Goal: Information Seeking & Learning: Learn about a topic

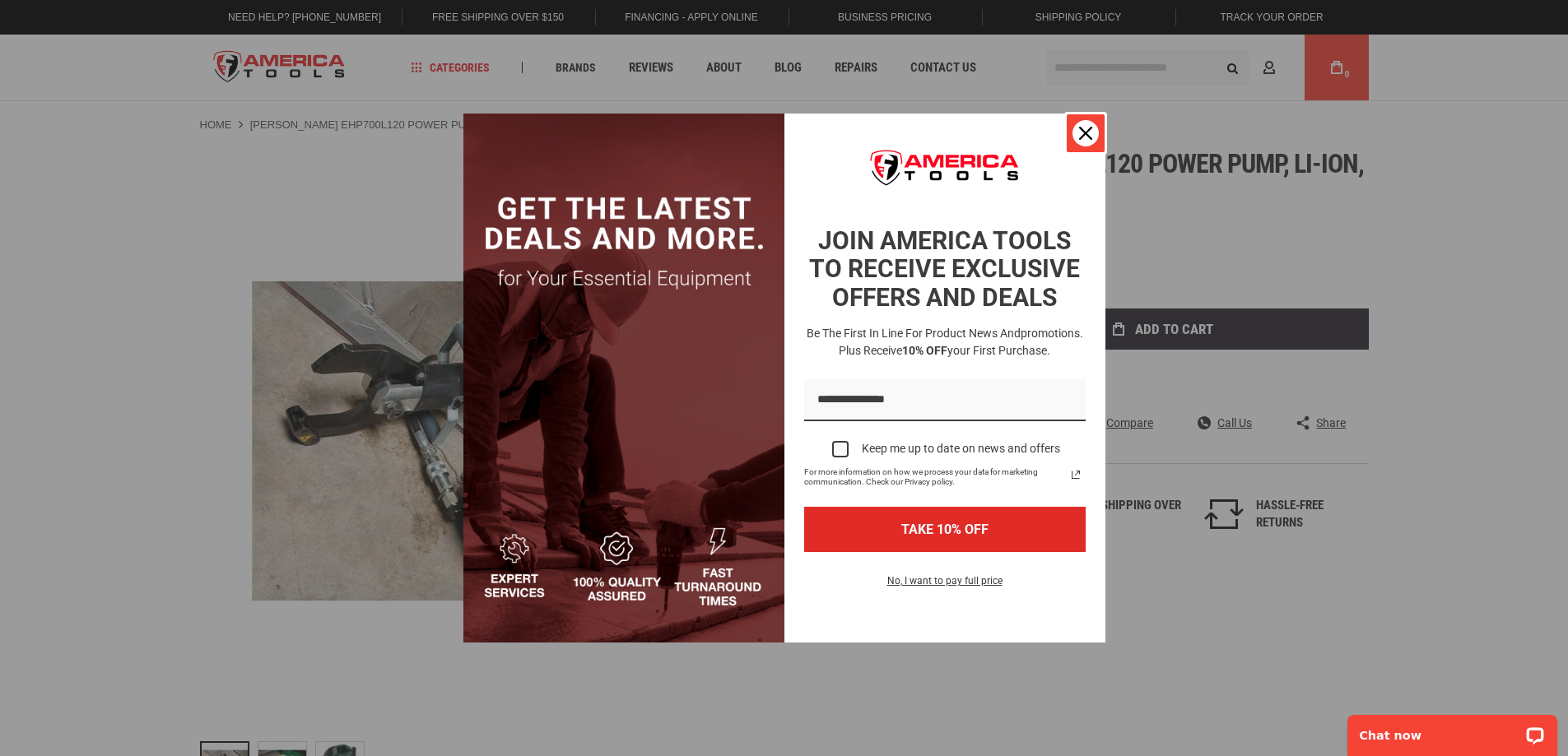
click at [1080, 134] on icon "close icon" at bounding box center [1085, 133] width 14 height 14
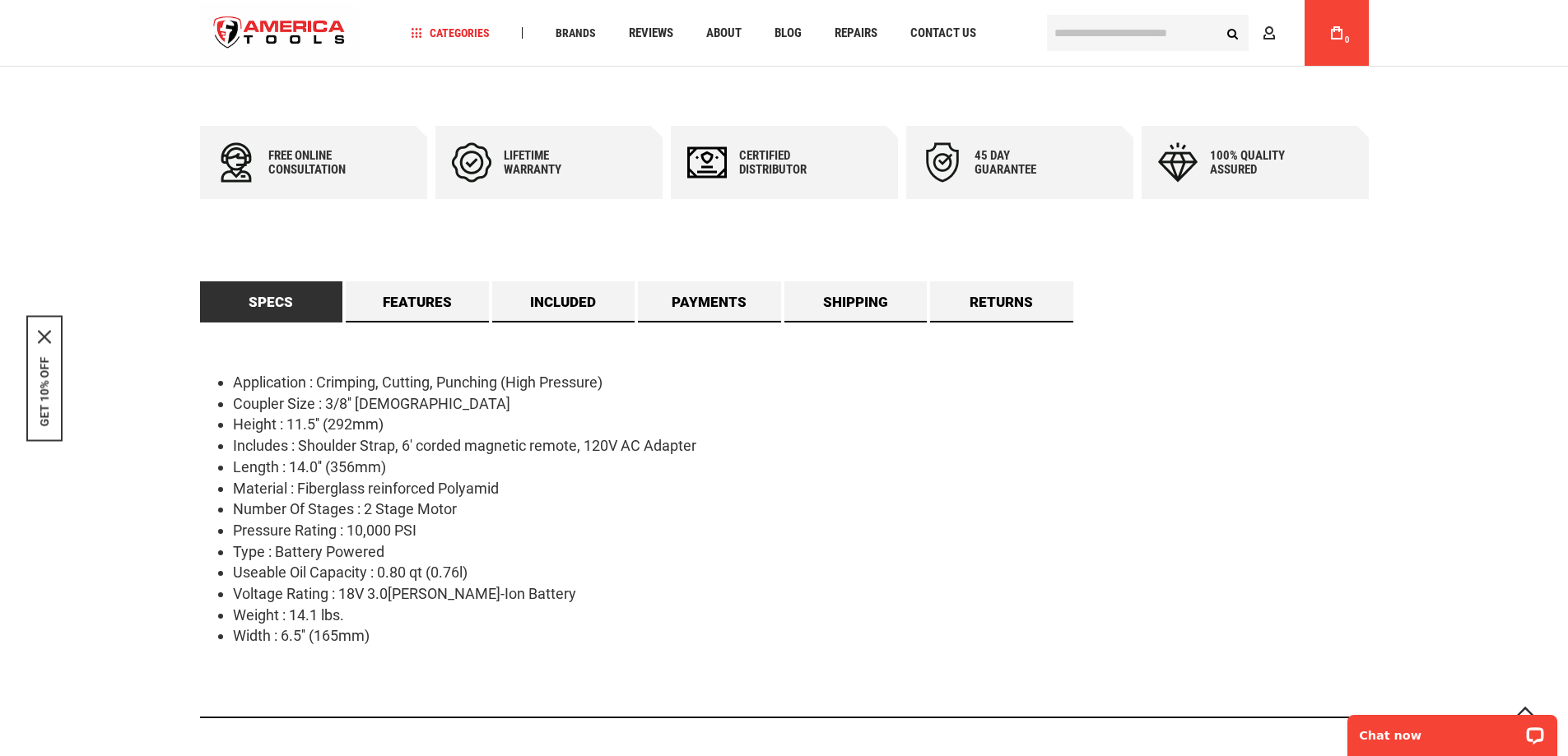
scroll to position [741, 0]
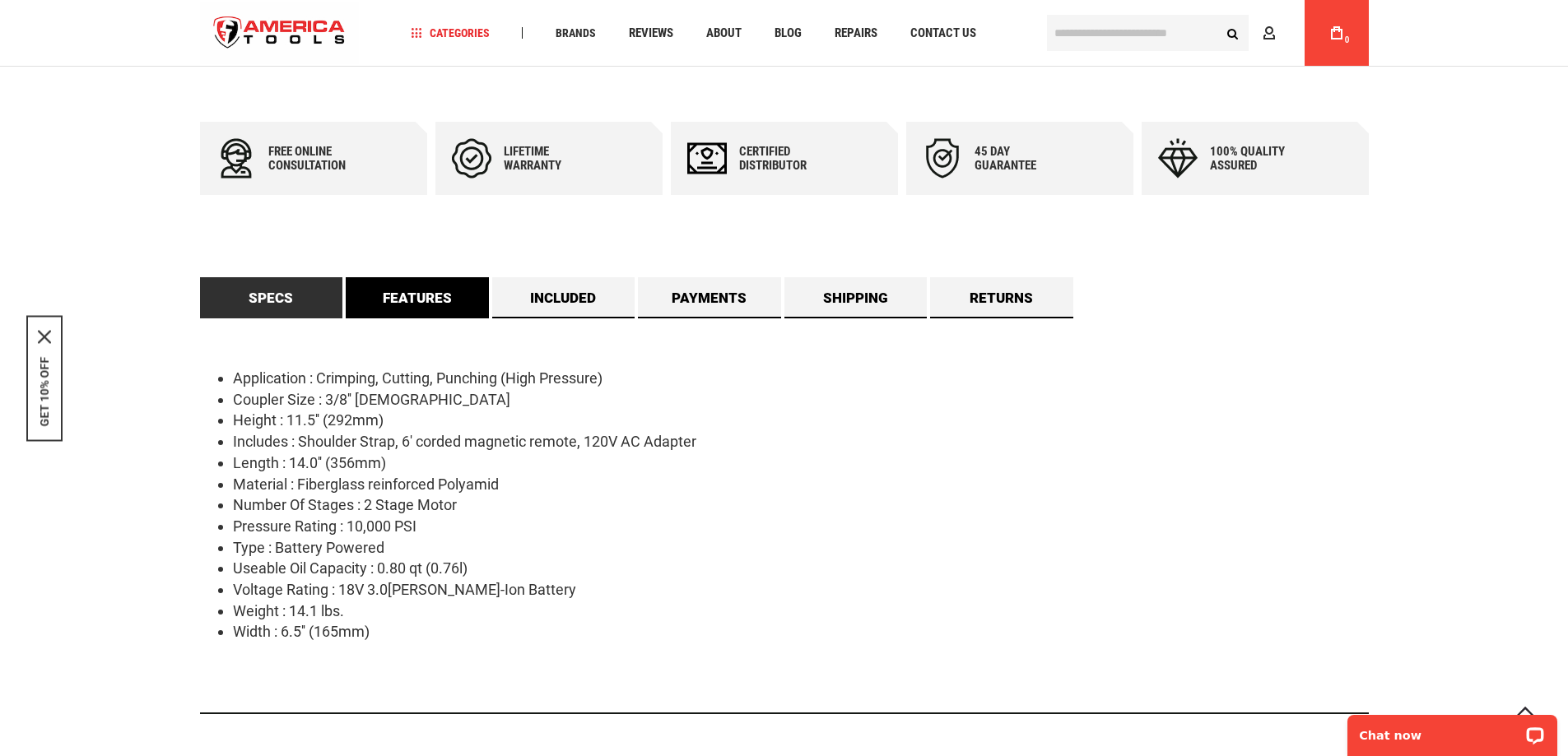
click at [415, 301] on link "Features" at bounding box center [418, 298] width 143 height 41
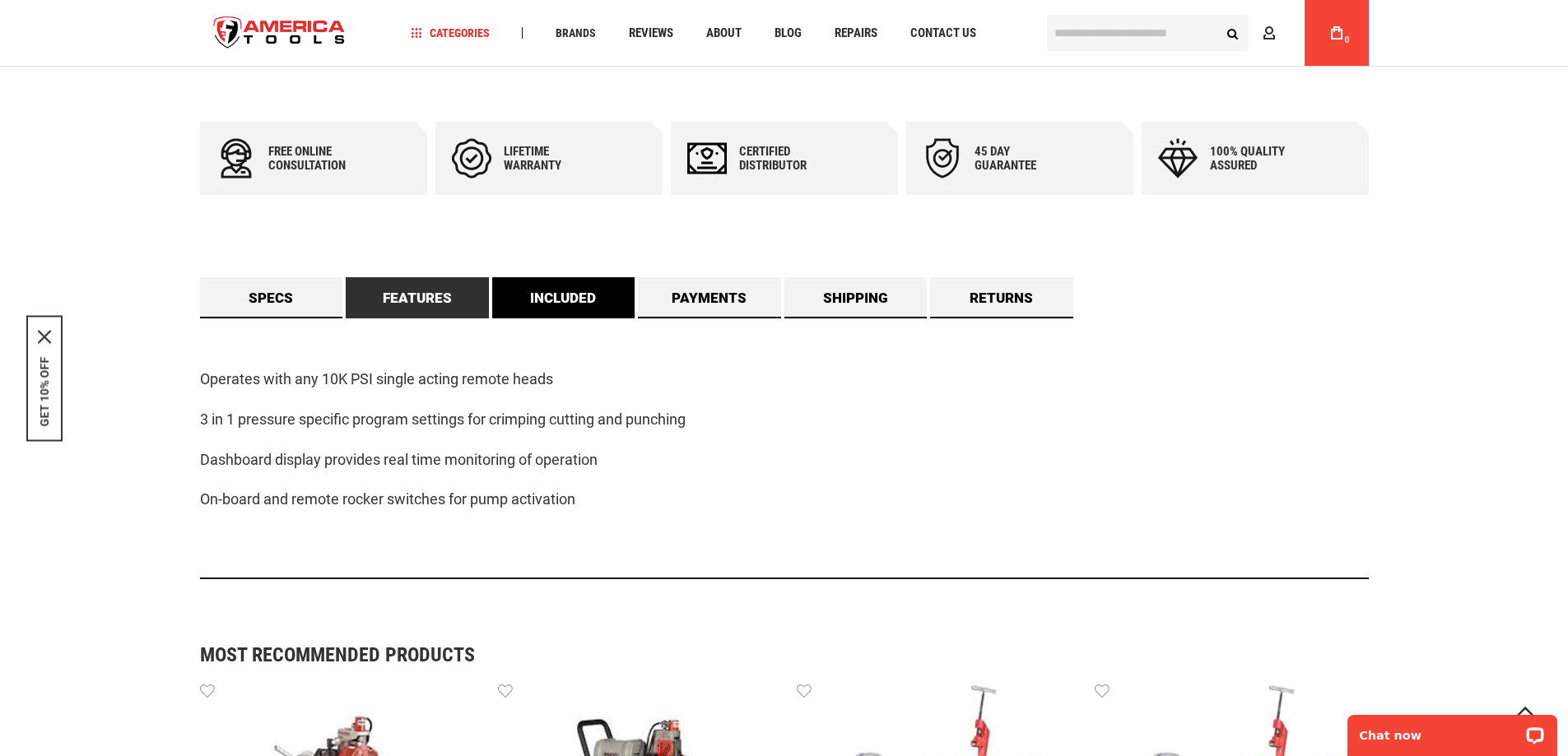
click at [581, 290] on link "Included" at bounding box center [564, 298] width 143 height 41
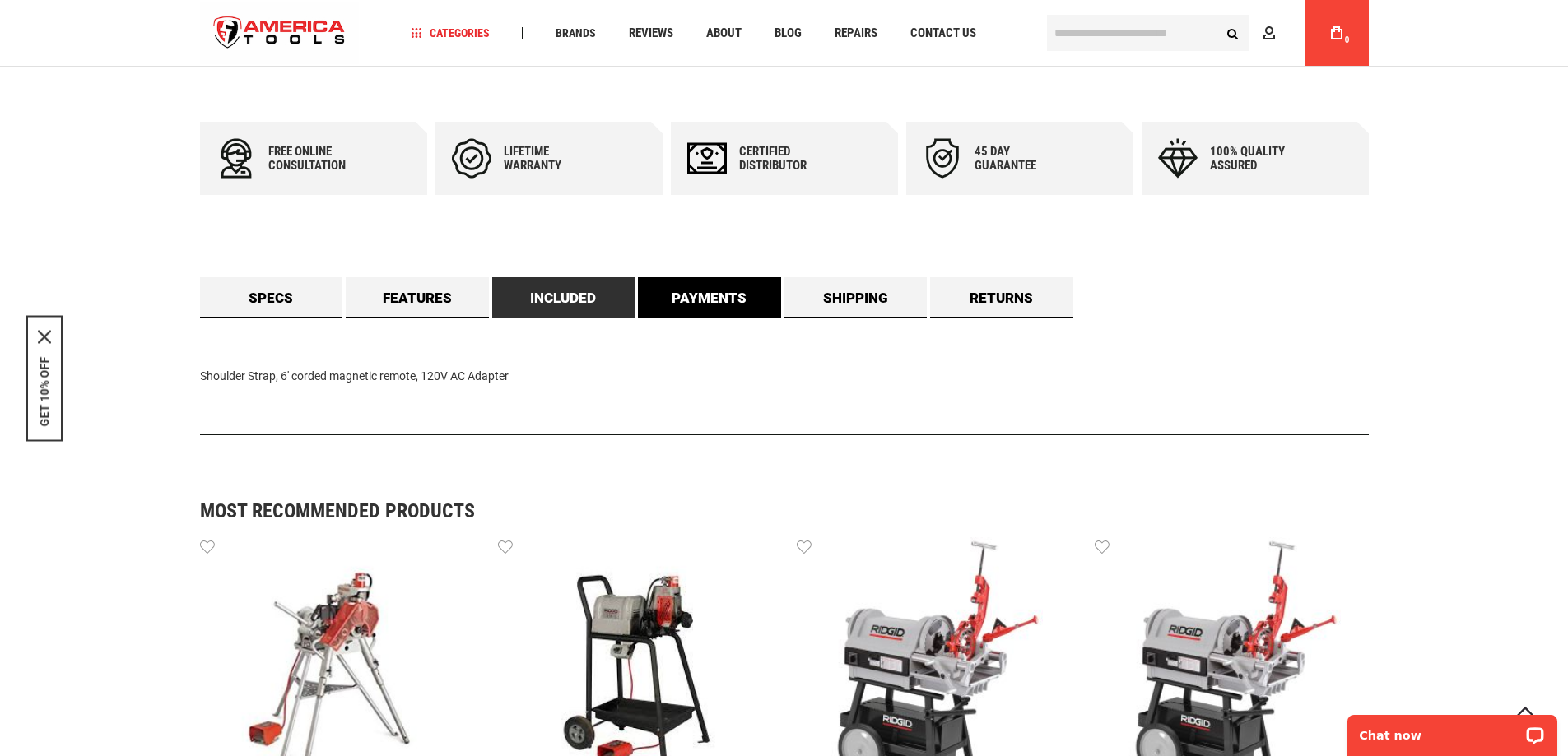
click at [700, 300] on link "Payments" at bounding box center [710, 298] width 143 height 41
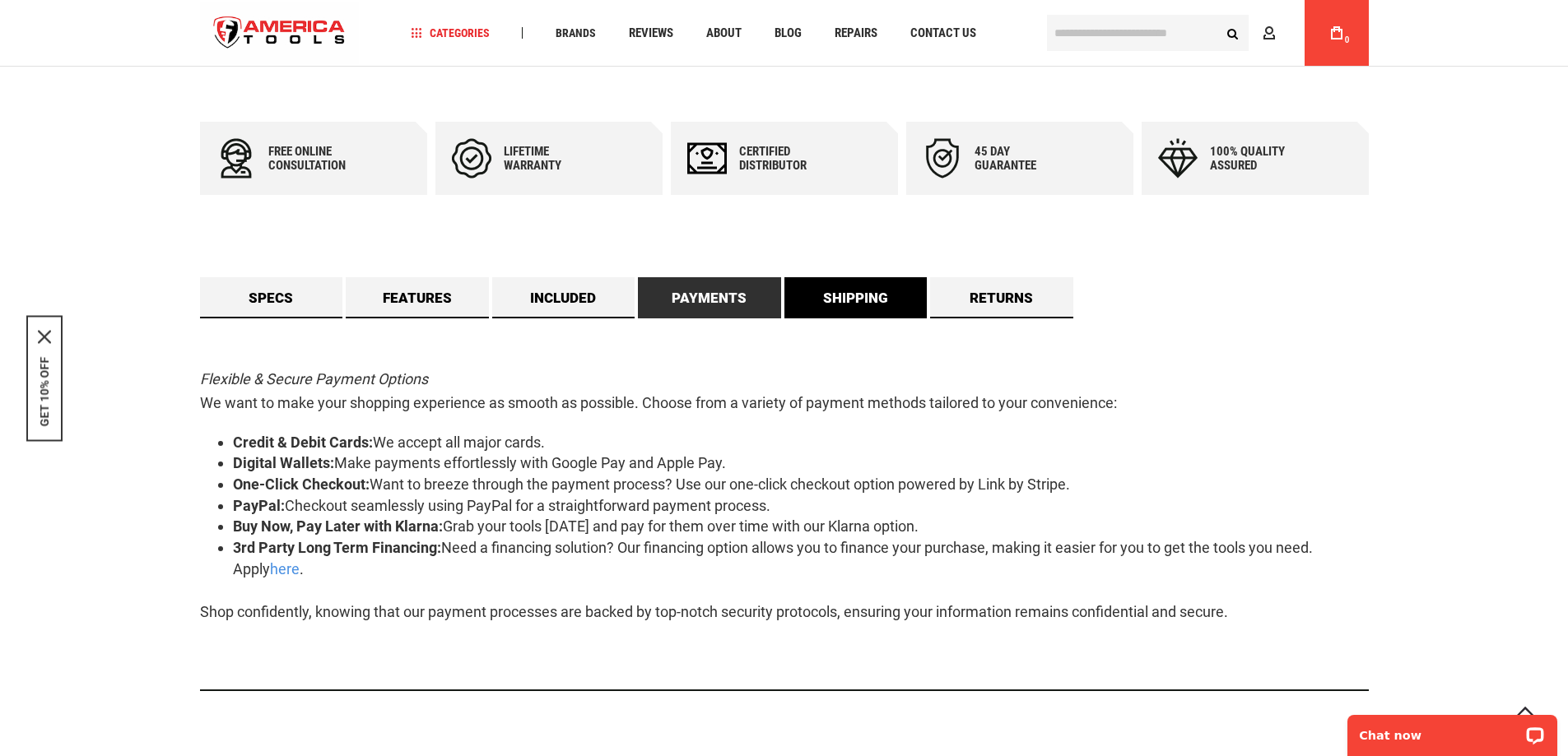
click at [886, 298] on link "Shipping" at bounding box center [856, 298] width 143 height 41
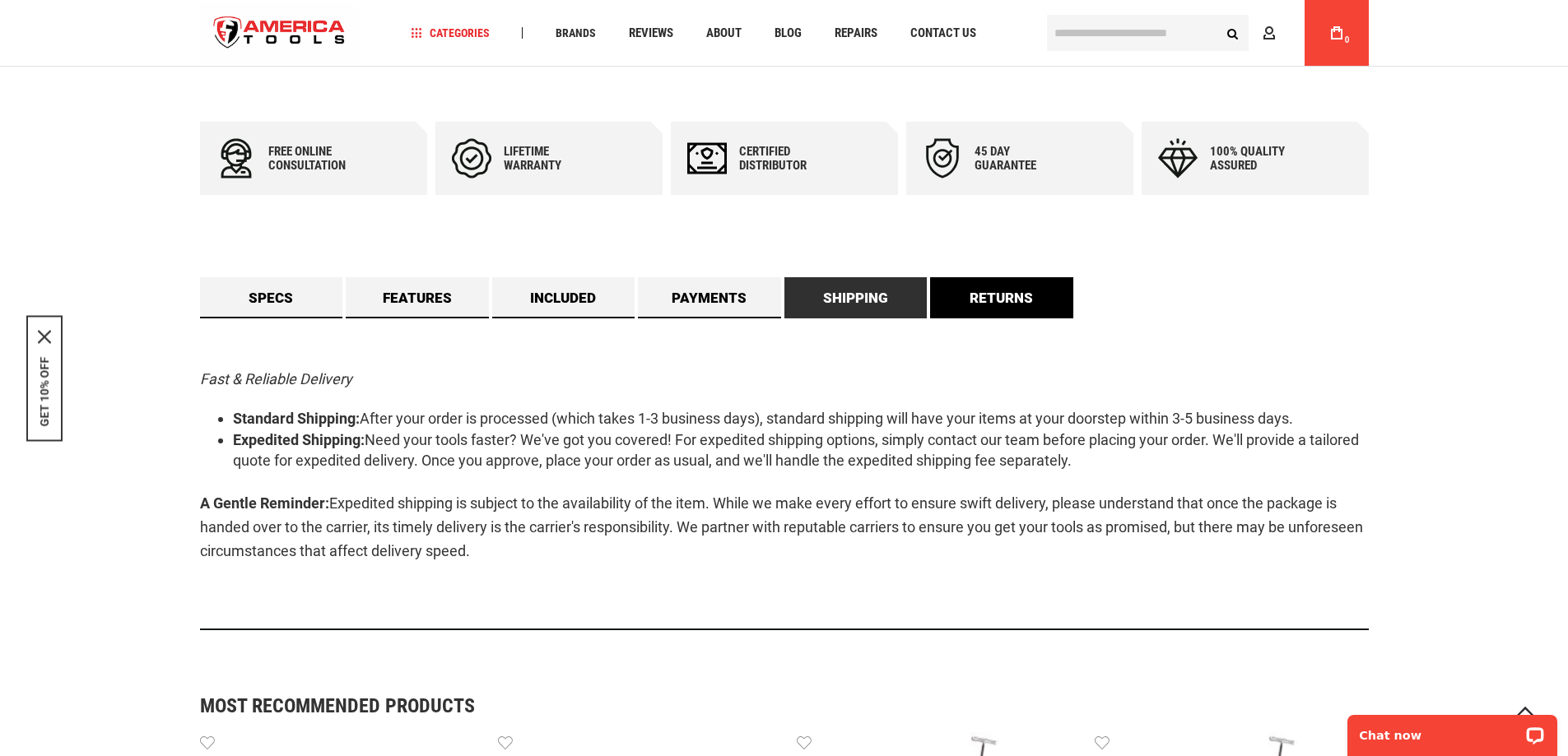
click at [1015, 293] on link "Returns" at bounding box center [1002, 298] width 143 height 41
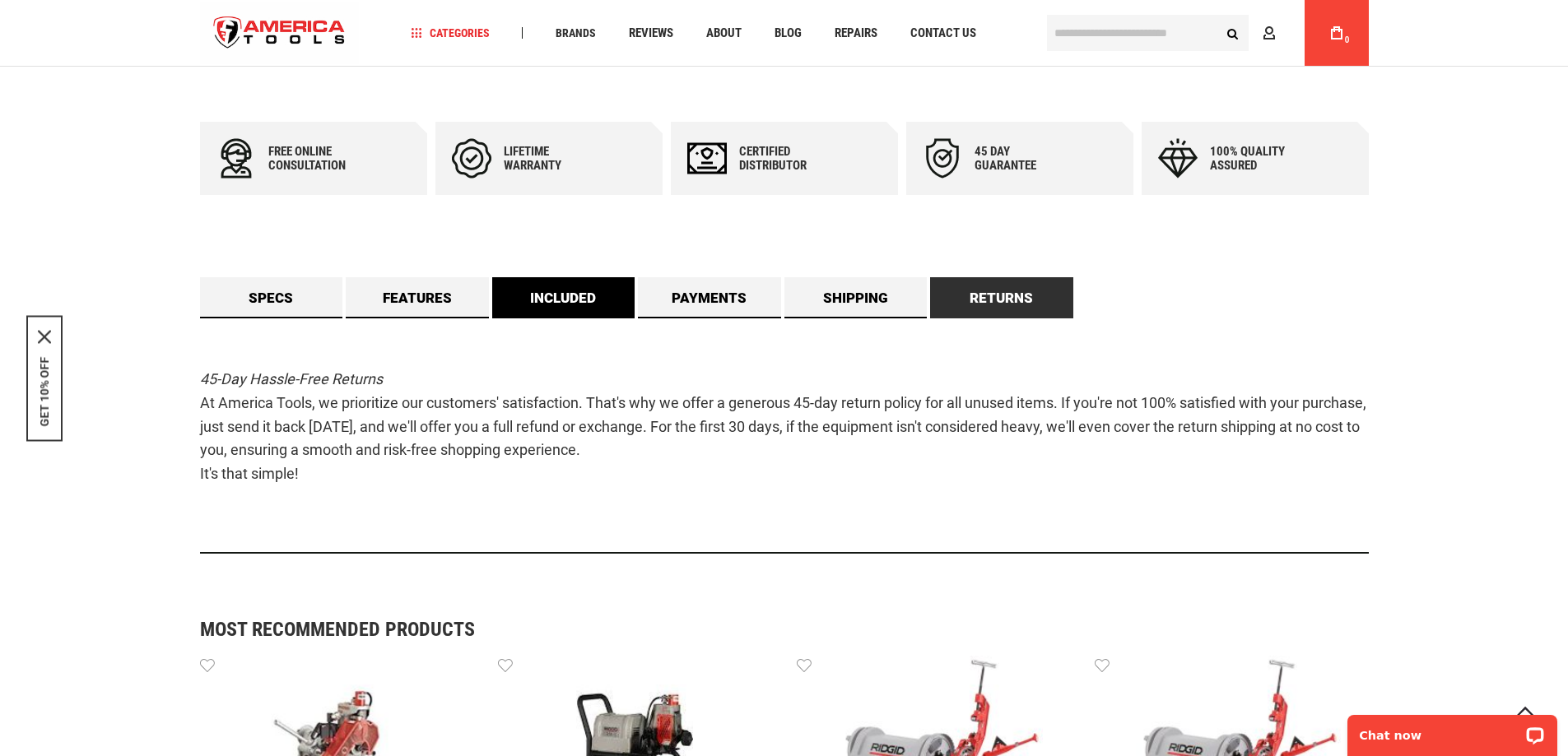
click at [565, 290] on link "Included" at bounding box center [564, 298] width 143 height 41
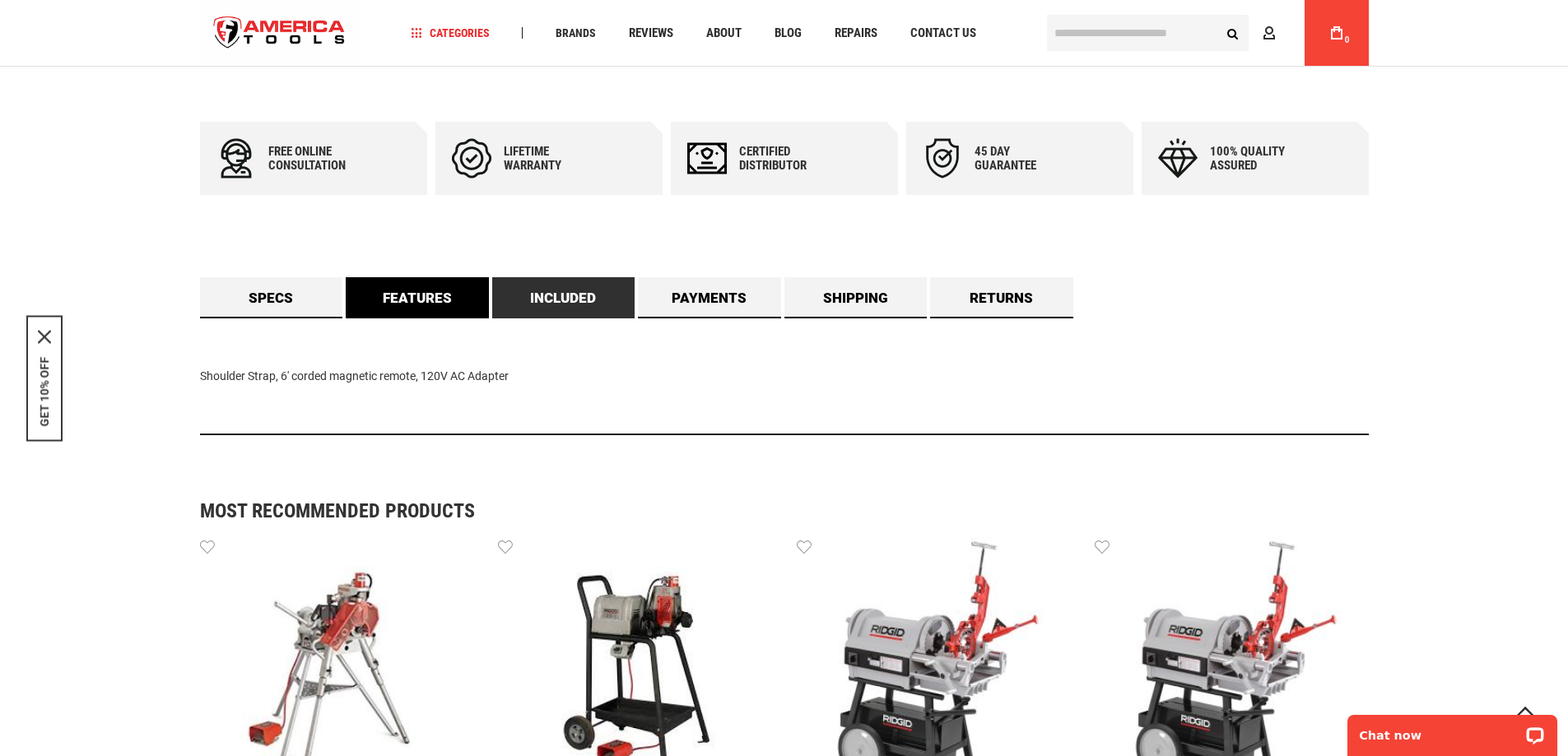
click at [426, 287] on link "Features" at bounding box center [418, 298] width 143 height 41
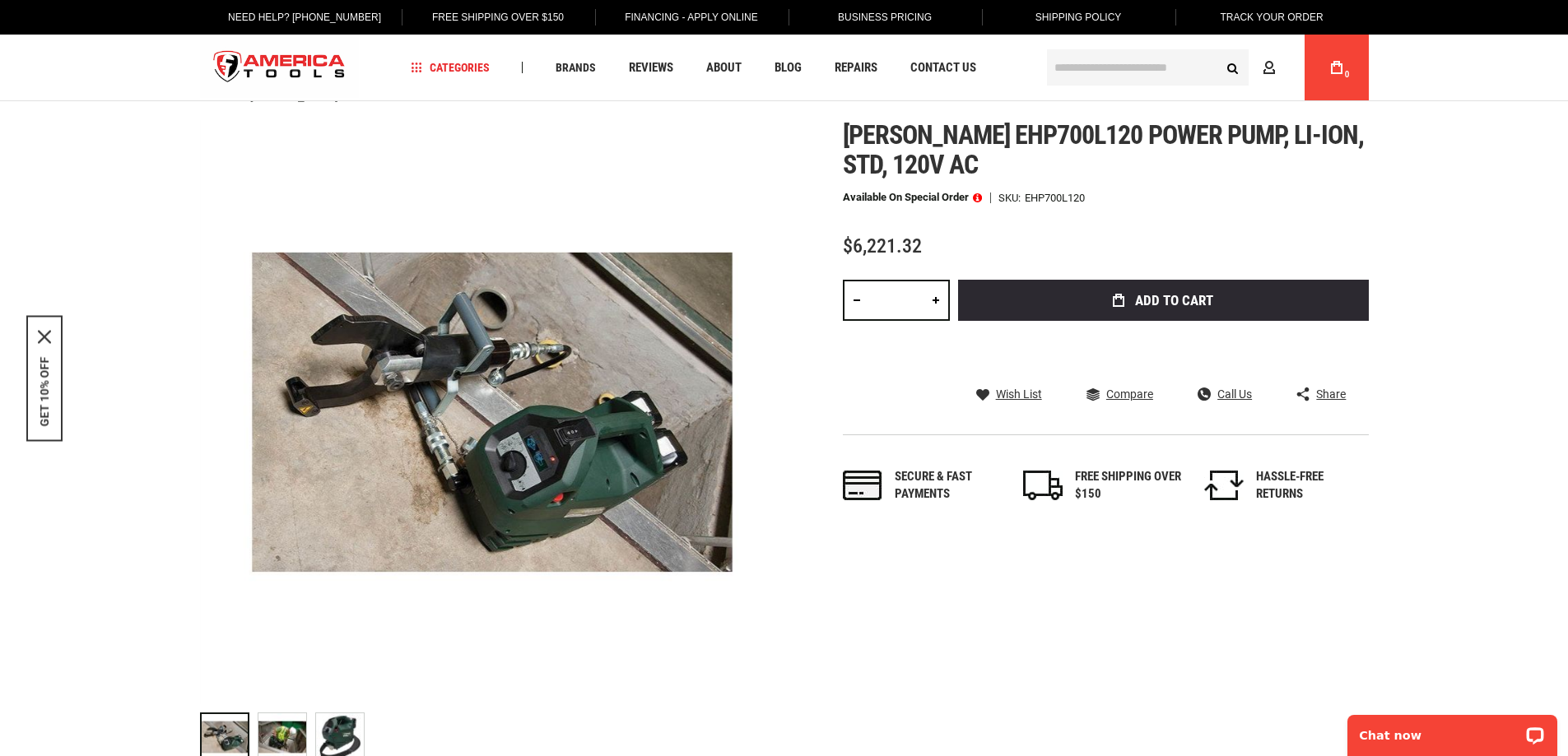
scroll to position [0, 0]
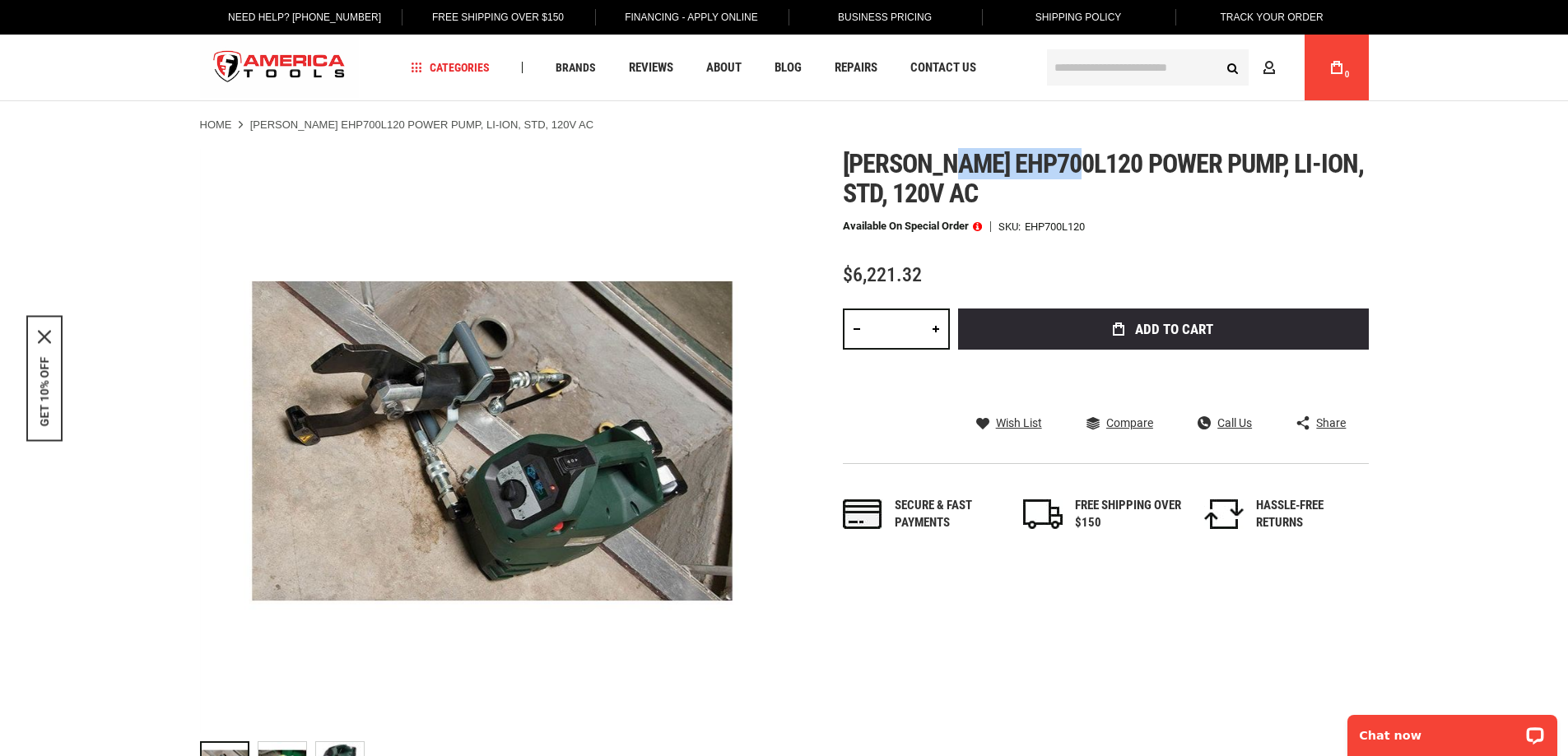
drag, startPoint x: 1078, startPoint y: 159, endPoint x: 971, endPoint y: 159, distance: 107.0
click at [954, 165] on span "[PERSON_NAME] ehp700l120 power pump, li-ion, std, 120v ac" at bounding box center [1103, 179] width 522 height 61
copy span "ehp700l120"
